Goal: Task Accomplishment & Management: Manage account settings

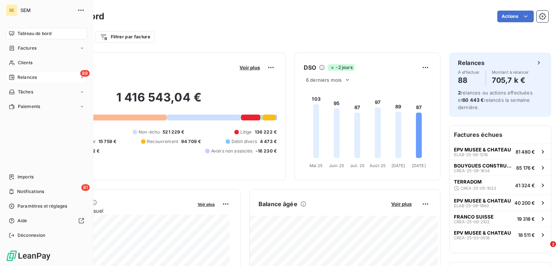
click at [34, 77] on span "Relances" at bounding box center [27, 77] width 19 height 7
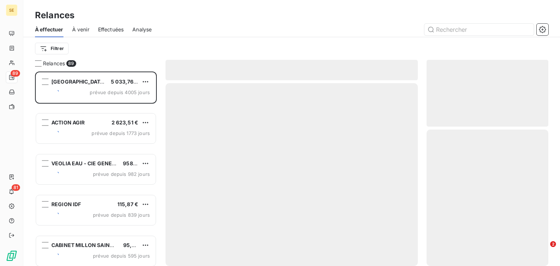
scroll to position [190, 117]
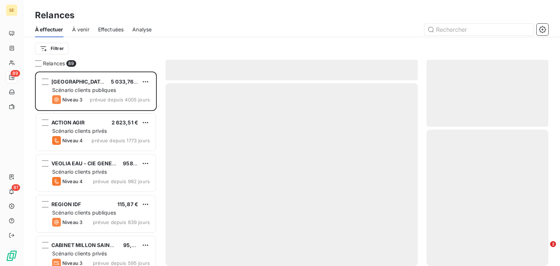
click at [112, 28] on span "Effectuées" at bounding box center [111, 29] width 26 height 7
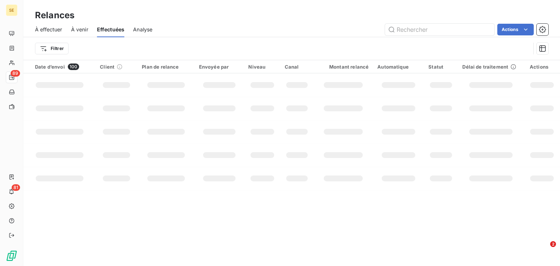
drag, startPoint x: 112, startPoint y: 28, endPoint x: 236, endPoint y: 12, distance: 124.7
click at [236, 12] on div "Relances" at bounding box center [291, 15] width 537 height 13
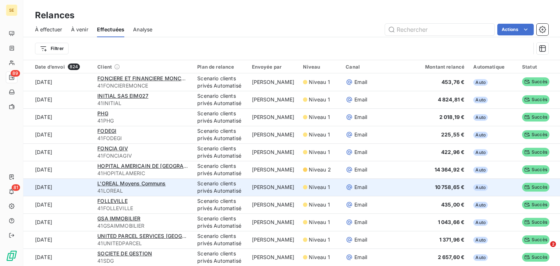
click at [147, 192] on span "41LOREAL" at bounding box center [142, 190] width 91 height 7
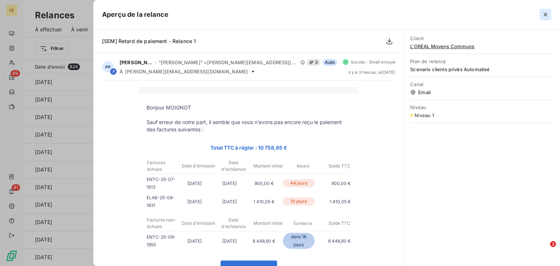
click at [543, 12] on icon "button" at bounding box center [545, 14] width 7 height 7
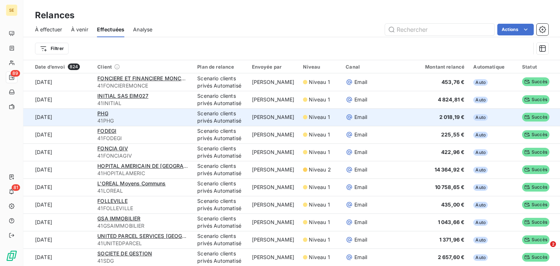
click at [76, 120] on td "[DATE]" at bounding box center [58, 117] width 70 height 18
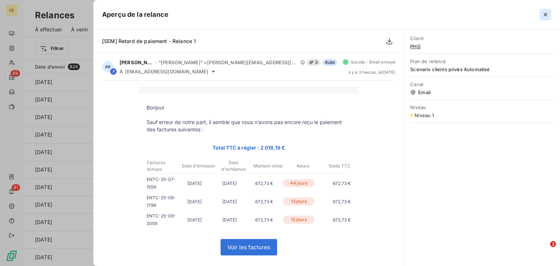
click at [547, 13] on icon "button" at bounding box center [545, 14] width 7 height 7
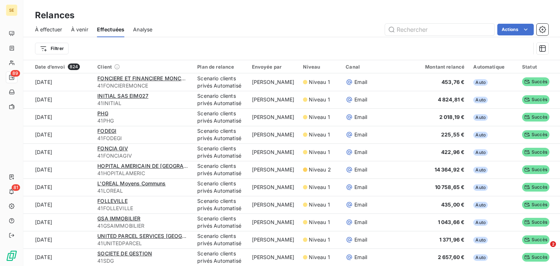
click at [76, 29] on span "À venir" at bounding box center [79, 29] width 17 height 7
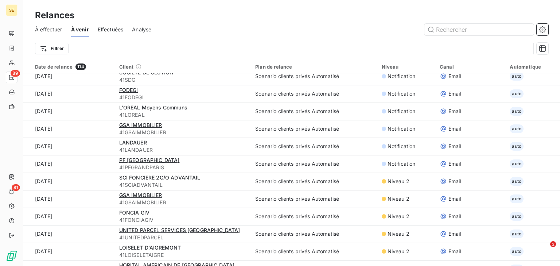
scroll to position [263, 0]
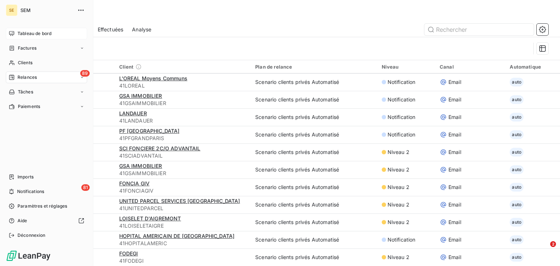
click at [14, 32] on icon at bounding box center [11, 33] width 5 height 5
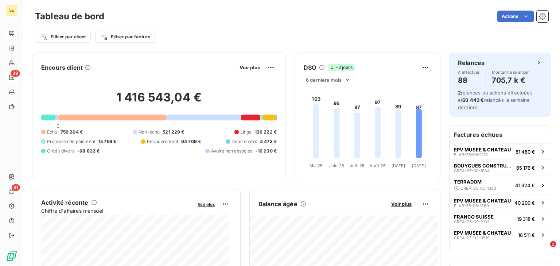
click at [247, 70] on button "Voir plus" at bounding box center [249, 67] width 25 height 7
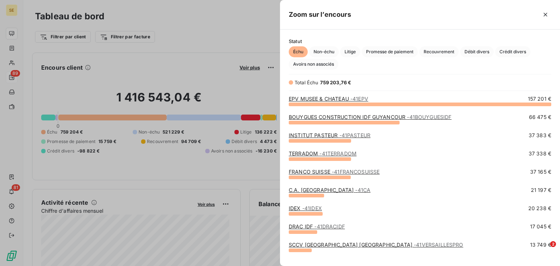
scroll to position [4, 4]
click at [516, 48] on span "Crédit divers" at bounding box center [512, 51] width 35 height 11
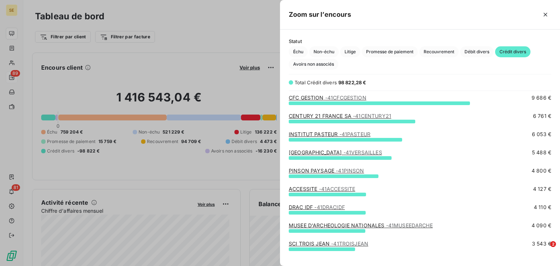
scroll to position [29, 0]
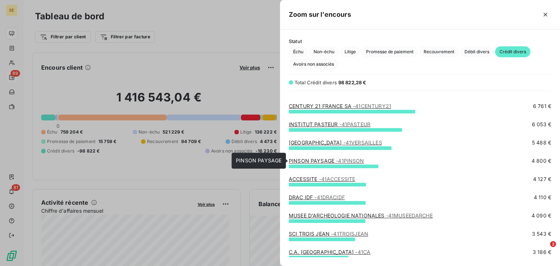
click at [357, 161] on span "- 41PINSON" at bounding box center [350, 161] width 28 height 6
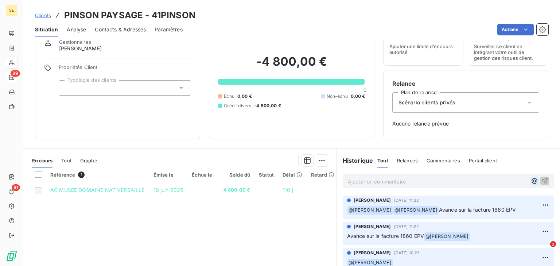
click at [531, 180] on icon "button" at bounding box center [534, 180] width 7 height 7
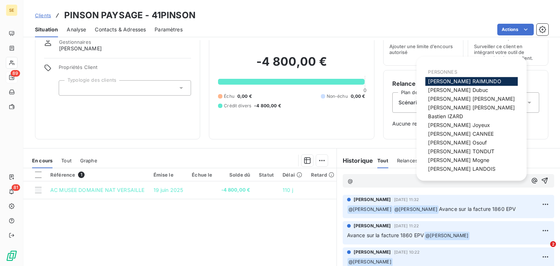
click at [446, 79] on span "[PERSON_NAME]" at bounding box center [464, 81] width 73 height 6
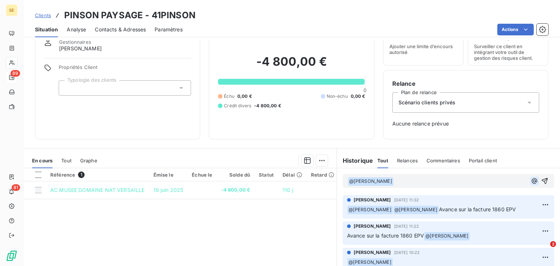
click at [531, 177] on icon "button" at bounding box center [534, 180] width 7 height 7
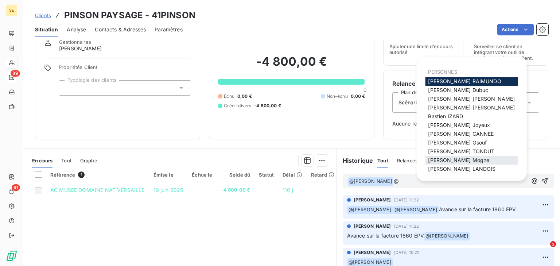
click at [446, 163] on span "[PERSON_NAME]" at bounding box center [458, 160] width 61 height 6
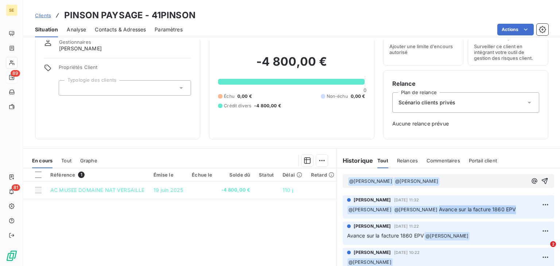
drag, startPoint x: 500, startPoint y: 209, endPoint x: 424, endPoint y: 206, distance: 75.5
click at [424, 206] on p "﻿ @ [PERSON_NAME] ﻿ @ [PERSON_NAME] Avance sur la facture 1860 EPV" at bounding box center [448, 209] width 203 height 9
copy span "Avance sur la facture 1860 EPV"
click at [453, 182] on p "﻿ @ [PERSON_NAME] ﻿ ﻿ @ [PERSON_NAME] ﻿ ﻿" at bounding box center [437, 181] width 179 height 9
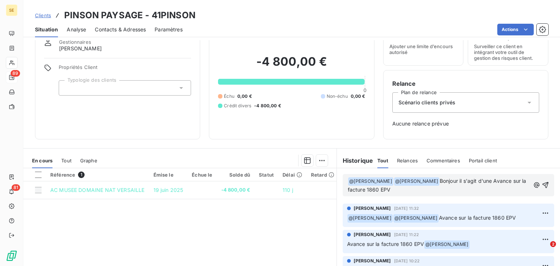
click at [496, 180] on span "Bonjour il s'agit d'une Avance sur la facture 1860 EPV" at bounding box center [438, 185] width 180 height 15
click at [414, 191] on p "﻿ @ [PERSON_NAME] ﻿ ﻿ @ [PERSON_NAME] ﻿ Bonjour il s'agit d'une avance sur la f…" at bounding box center [439, 185] width 182 height 17
click at [542, 185] on icon "button" at bounding box center [545, 184] width 7 height 7
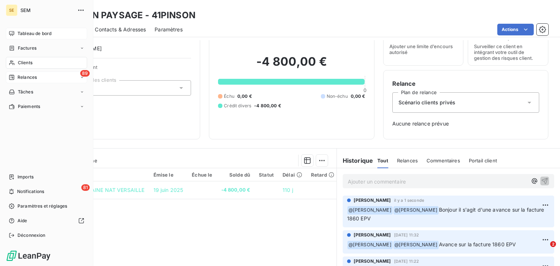
click at [16, 34] on div "Tableau de bord" at bounding box center [46, 34] width 81 height 12
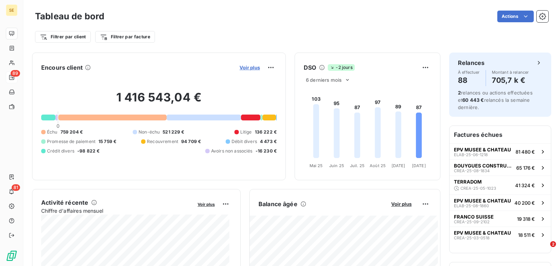
click at [242, 69] on span "Voir plus" at bounding box center [250, 68] width 20 height 6
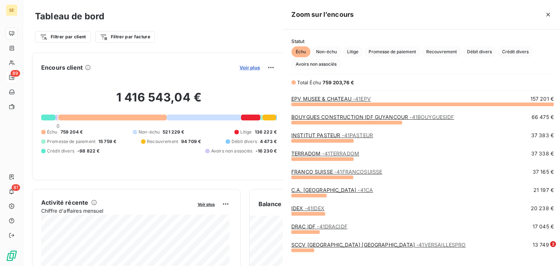
scroll to position [261, 276]
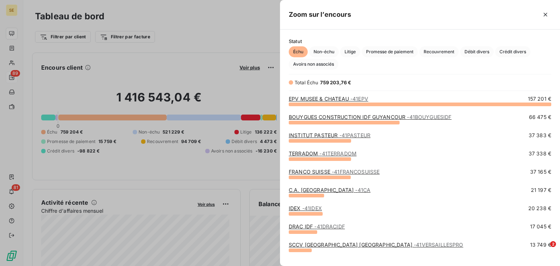
click at [311, 101] on link "EPV MUSEE & CHATEAU - 41EPV" at bounding box center [328, 99] width 79 height 6
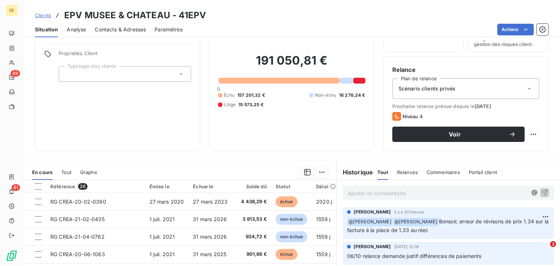
scroll to position [29, 0]
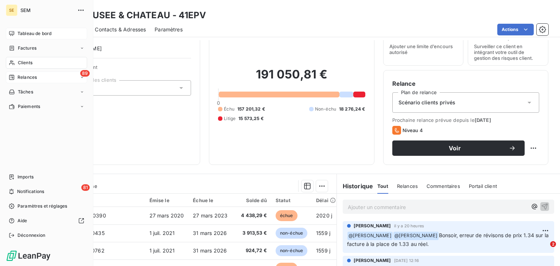
click at [16, 32] on div "Tableau de bord" at bounding box center [46, 34] width 81 height 12
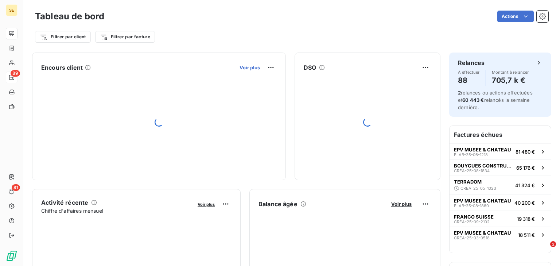
click at [241, 66] on span "Voir plus" at bounding box center [250, 68] width 20 height 6
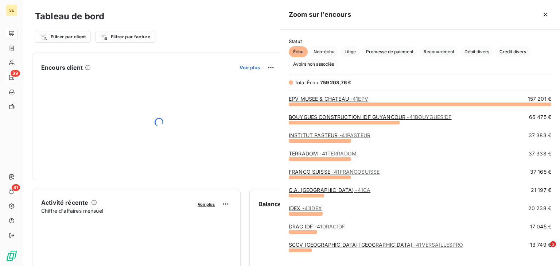
scroll to position [261, 276]
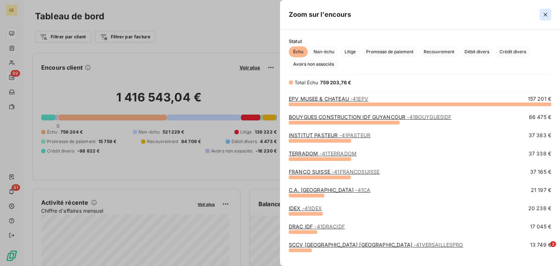
click at [548, 12] on icon "button" at bounding box center [545, 14] width 7 height 7
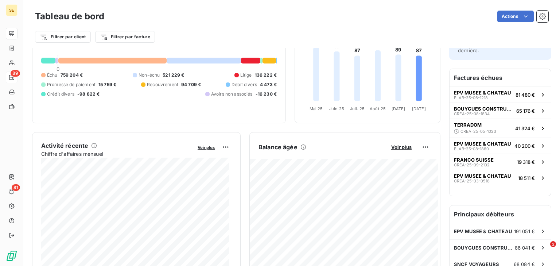
scroll to position [0, 0]
